Goal: Transaction & Acquisition: Purchase product/service

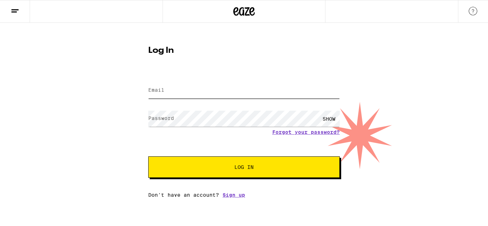
type input "[EMAIL_ADDRESS][DOMAIN_NAME]"
click at [251, 165] on span "Log In" at bounding box center [243, 167] width 19 height 5
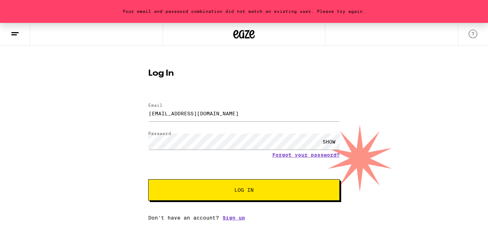
click at [334, 142] on div "SHOW" at bounding box center [328, 142] width 21 height 16
click at [183, 114] on input "[EMAIL_ADDRESS][DOMAIN_NAME]" at bounding box center [244, 113] width 192 height 16
click at [371, 99] on div "Your email and password combination did not match an existing user. Please try …" at bounding box center [244, 122] width 488 height 198
click at [254, 198] on button "Log In" at bounding box center [244, 189] width 192 height 21
click at [235, 192] on span "Log In" at bounding box center [243, 190] width 19 height 5
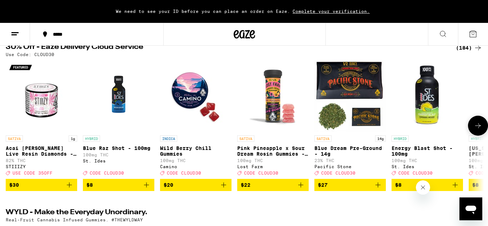
scroll to position [83, 0]
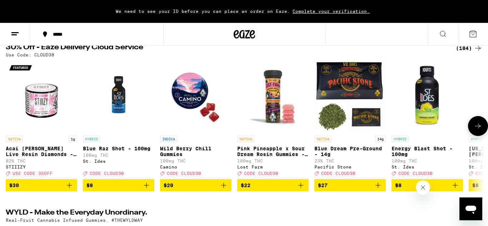
click at [481, 128] on icon at bounding box center [478, 126] width 9 height 9
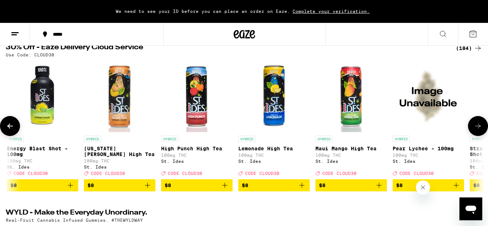
scroll to position [0, 399]
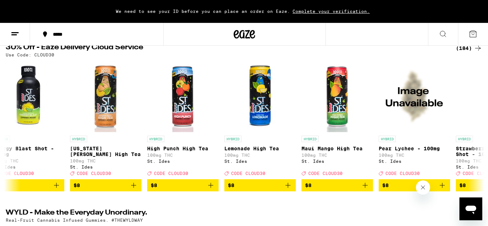
click at [17, 33] on icon at bounding box center [15, 34] width 9 height 9
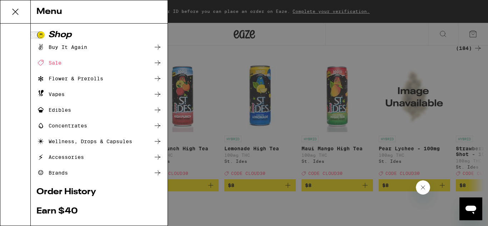
click at [87, 94] on div "Vapes" at bounding box center [98, 94] width 125 height 9
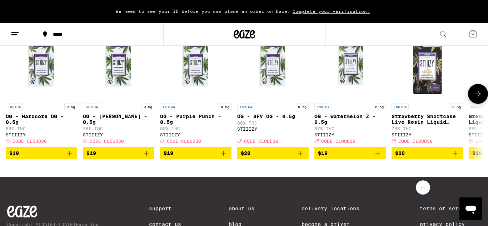
scroll to position [754, 0]
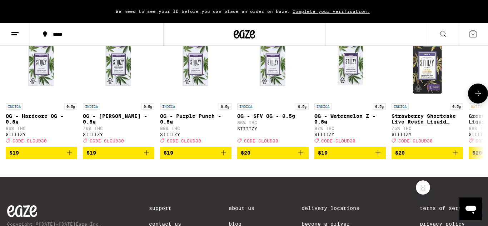
click at [481, 98] on icon at bounding box center [478, 93] width 9 height 9
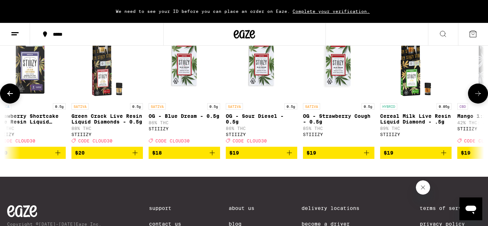
scroll to position [0, 399]
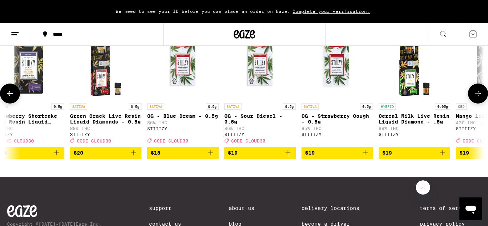
click at [481, 98] on icon at bounding box center [478, 93] width 9 height 9
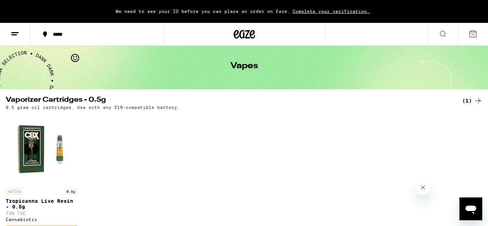
scroll to position [0, 0]
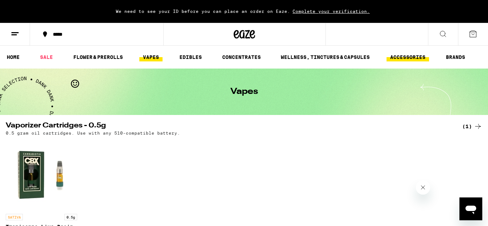
click at [417, 57] on link "ACCESSORIES" at bounding box center [408, 57] width 43 height 9
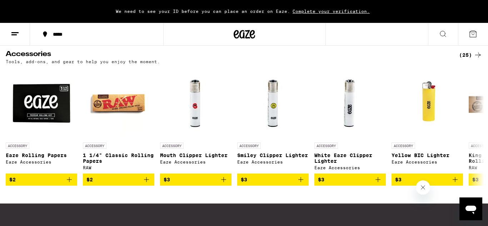
scroll to position [71, 0]
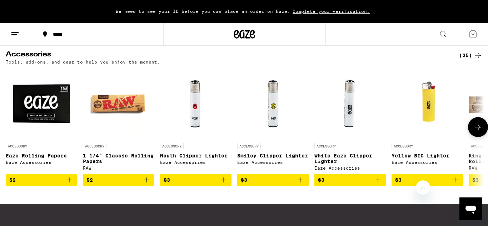
click at [477, 128] on icon at bounding box center [478, 127] width 9 height 9
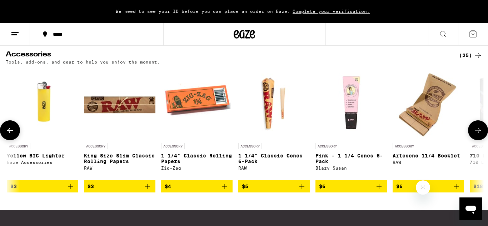
scroll to position [0, 399]
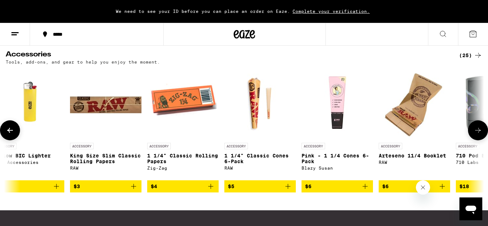
click at [477, 128] on button at bounding box center [478, 130] width 20 height 20
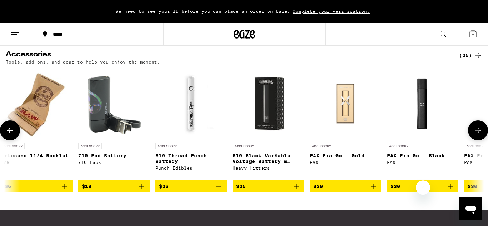
scroll to position [0, 798]
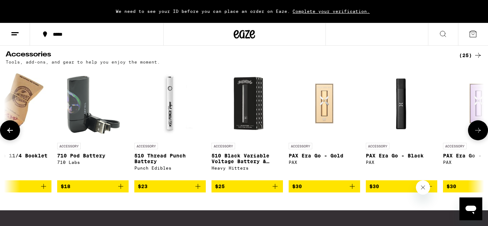
click at [477, 128] on button at bounding box center [478, 130] width 20 height 20
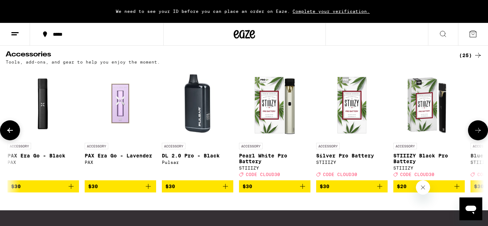
scroll to position [0, 1196]
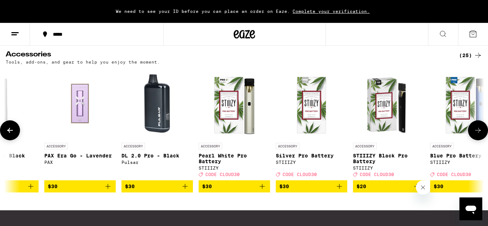
click at [477, 128] on button at bounding box center [478, 130] width 20 height 20
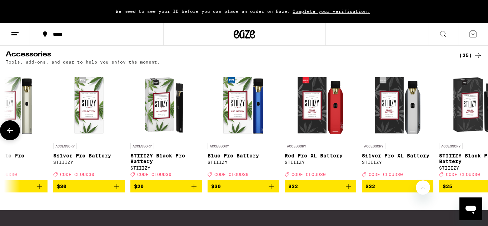
scroll to position [0, 1453]
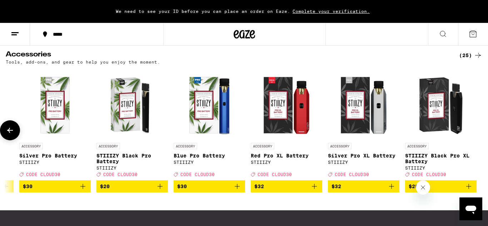
click at [477, 128] on div at bounding box center [478, 130] width 20 height 20
click at [13, 130] on icon at bounding box center [10, 130] width 9 height 9
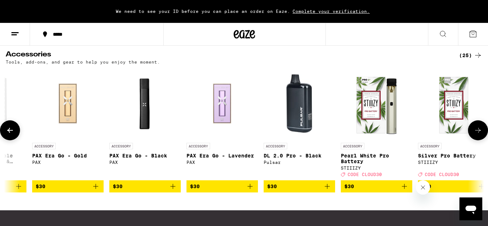
click at [13, 130] on icon at bounding box center [10, 130] width 9 height 9
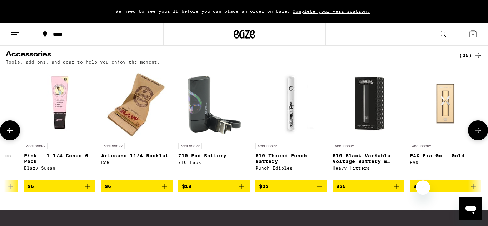
scroll to position [0, 655]
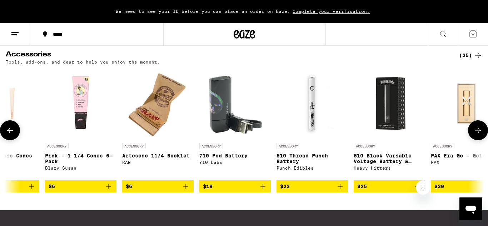
click at [13, 130] on icon at bounding box center [10, 130] width 9 height 9
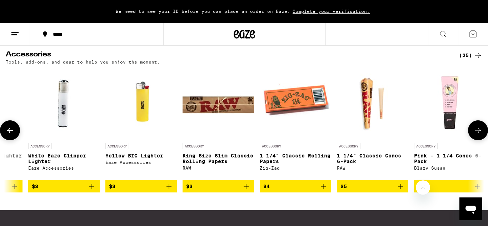
scroll to position [0, 257]
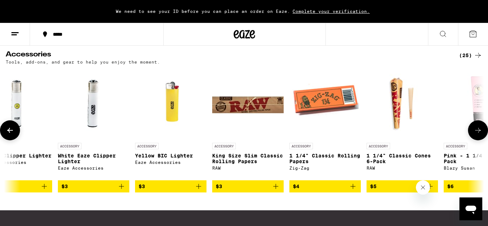
click at [13, 130] on icon at bounding box center [10, 130] width 9 height 9
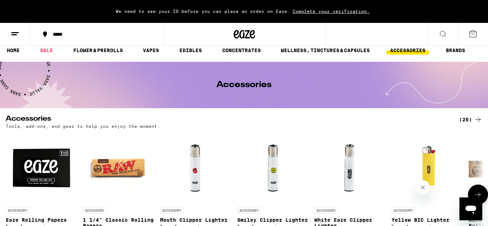
scroll to position [6, 0]
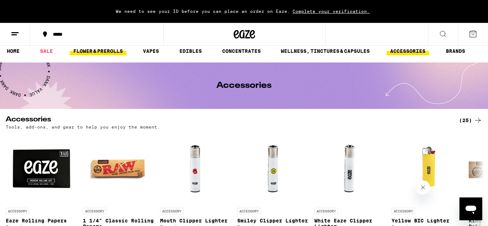
click at [95, 48] on link "FLOWER & PREROLLS" at bounding box center [98, 51] width 57 height 9
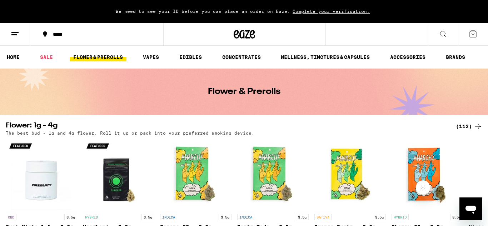
scroll to position [97, 0]
